Goal: Obtain resource: Obtain resource

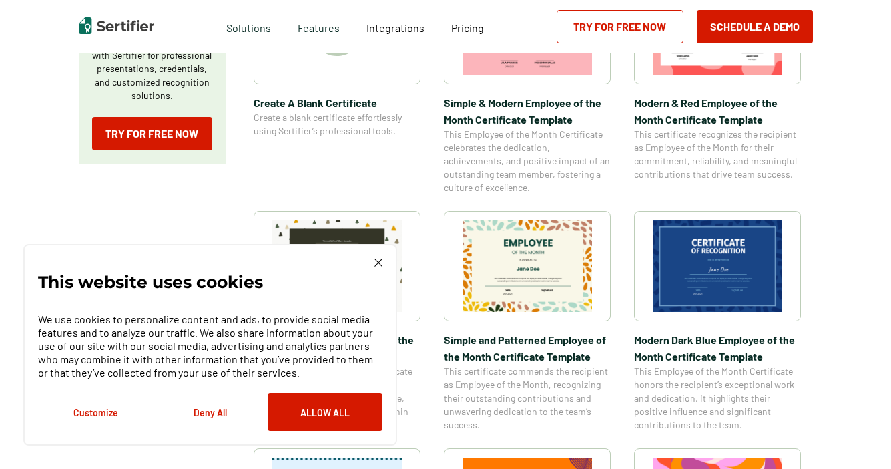
scroll to position [328, 0]
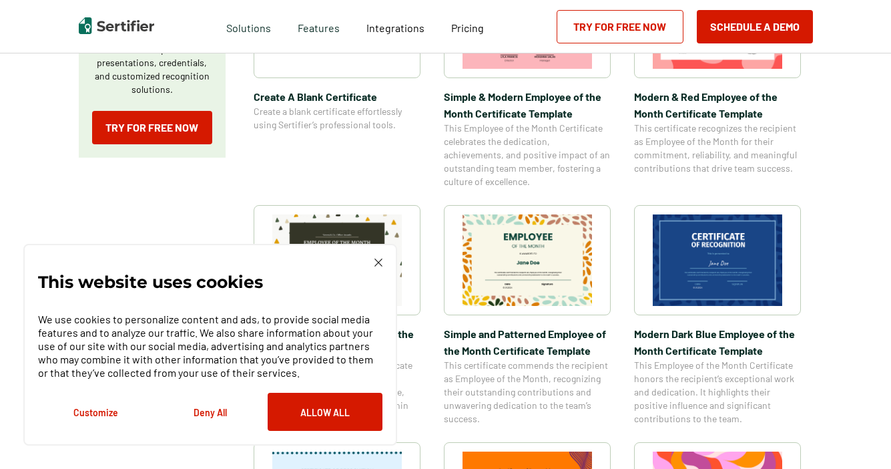
click at [377, 262] on img at bounding box center [379, 262] width 8 height 8
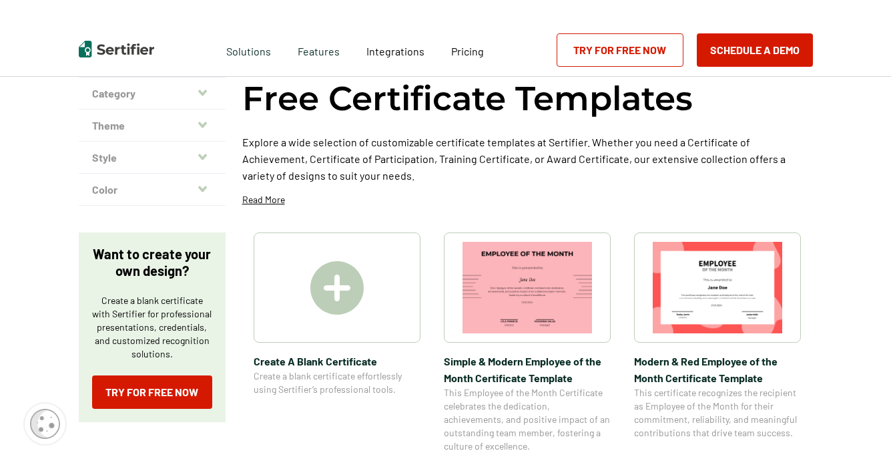
scroll to position [0, 0]
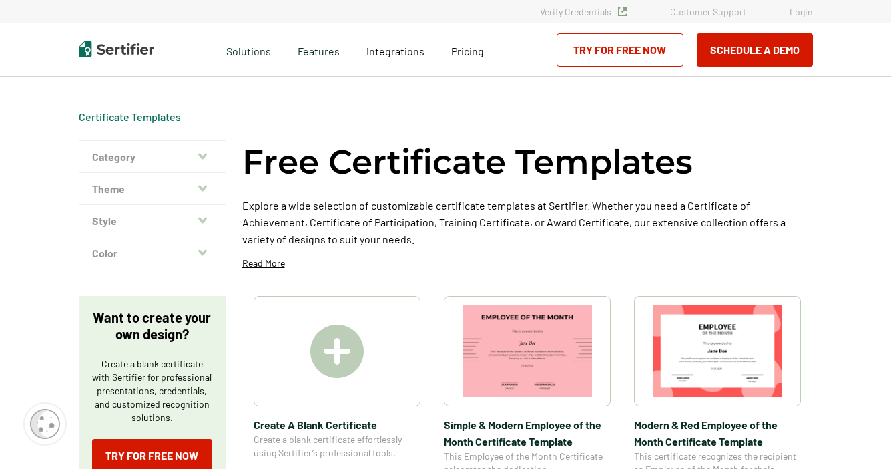
click at [199, 190] on button "Theme" at bounding box center [152, 189] width 147 height 32
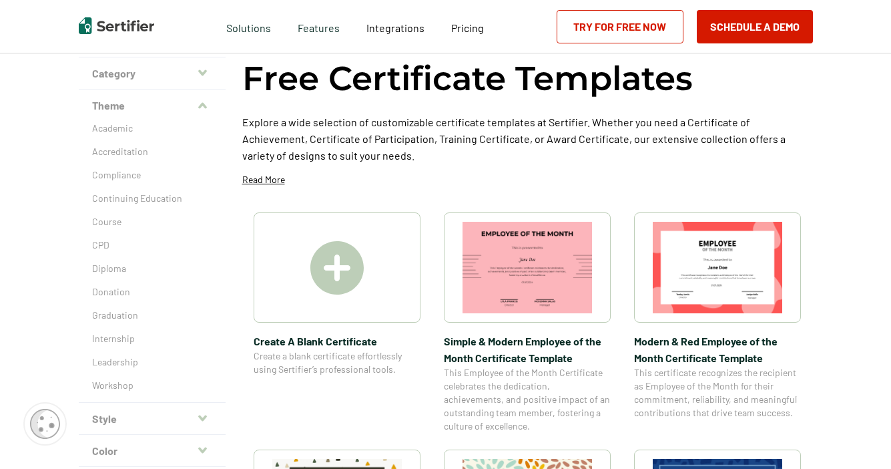
scroll to position [84, 0]
click at [110, 287] on p "Donation" at bounding box center [152, 290] width 120 height 13
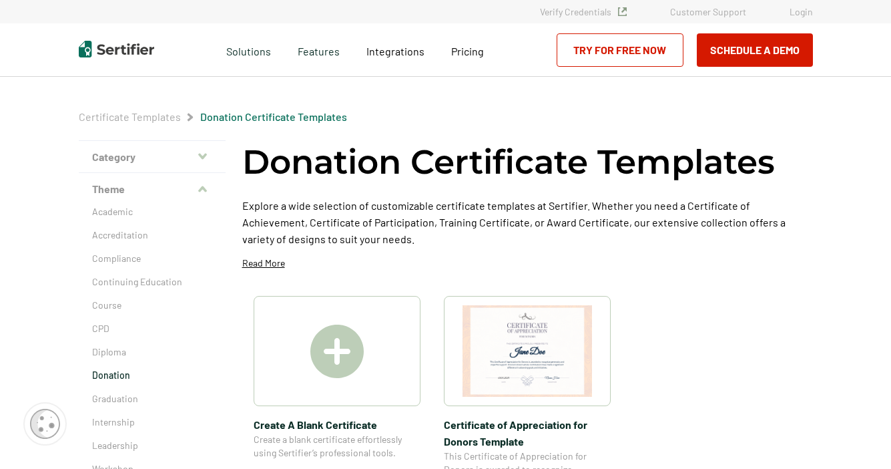
scroll to position [25, 0]
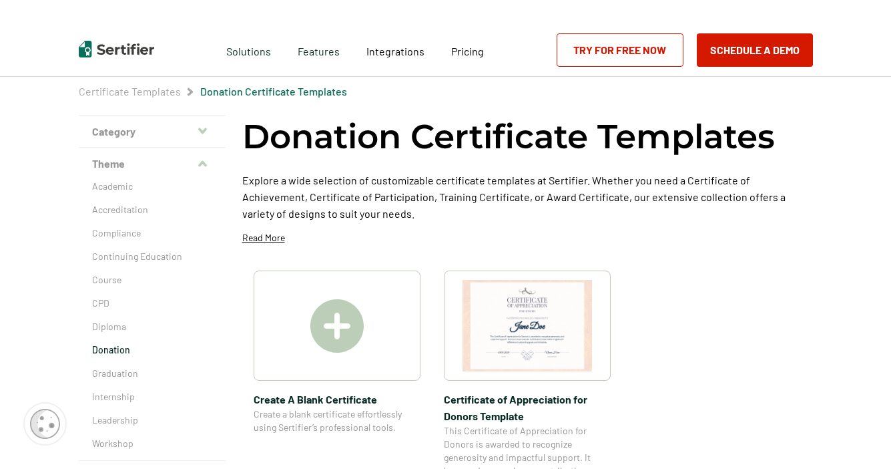
click at [532, 302] on img at bounding box center [528, 325] width 130 height 91
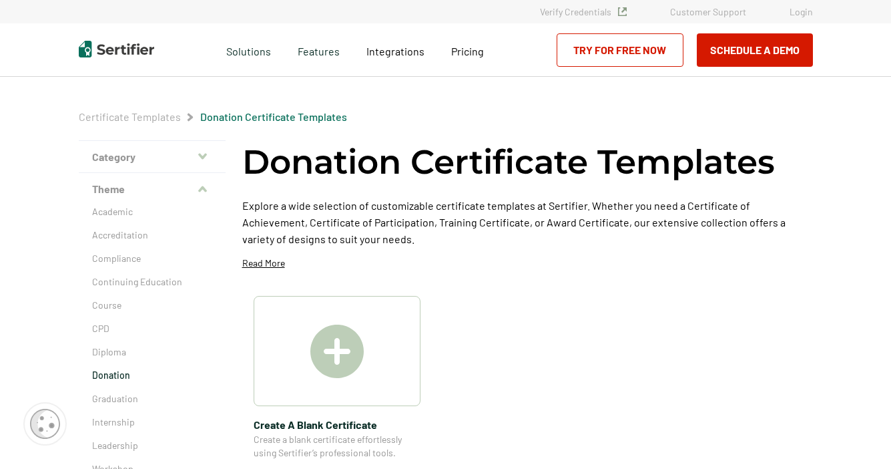
scroll to position [25, 0]
